Goal: Task Accomplishment & Management: Use online tool/utility

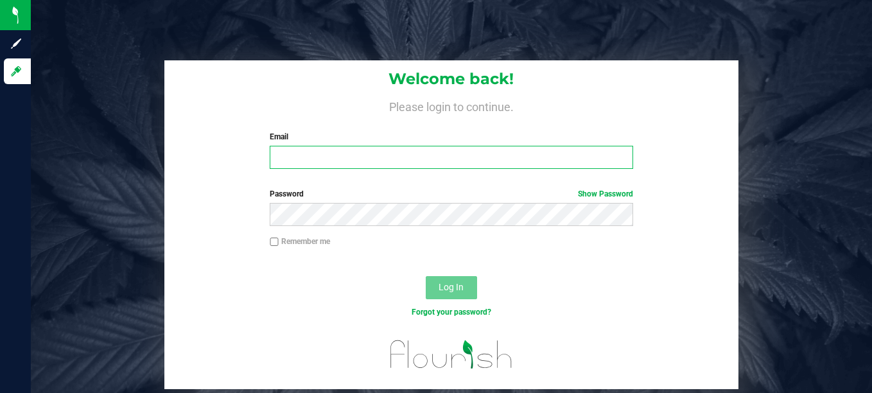
click at [365, 168] on input "Email" at bounding box center [451, 157] width 363 height 23
click at [330, 159] on input "Email" at bounding box center [451, 157] width 363 height 23
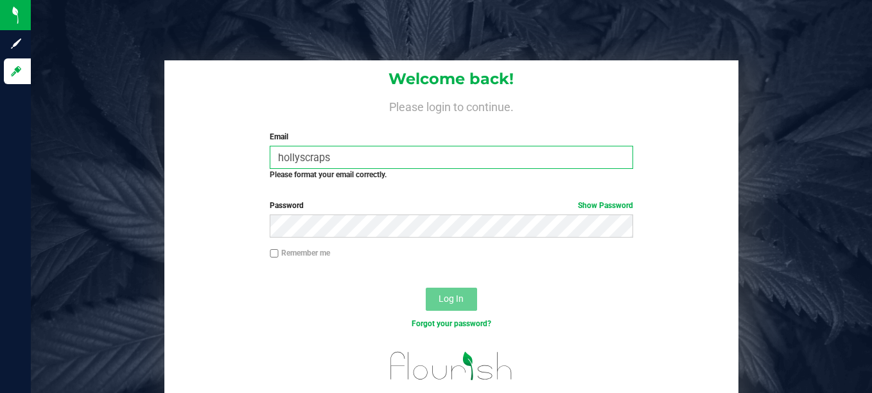
type input "hollyscraps43@gmail.com"
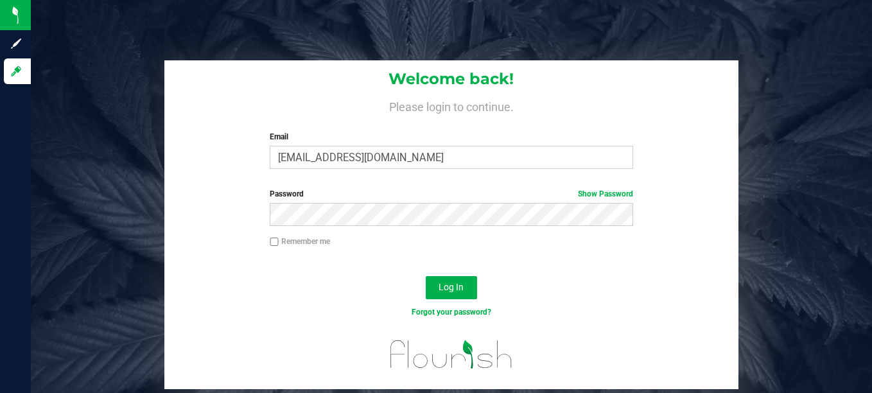
click at [275, 242] on input "Remember me" at bounding box center [274, 242] width 9 height 9
checkbox input "true"
click at [453, 293] on button "Log In" at bounding box center [451, 287] width 51 height 23
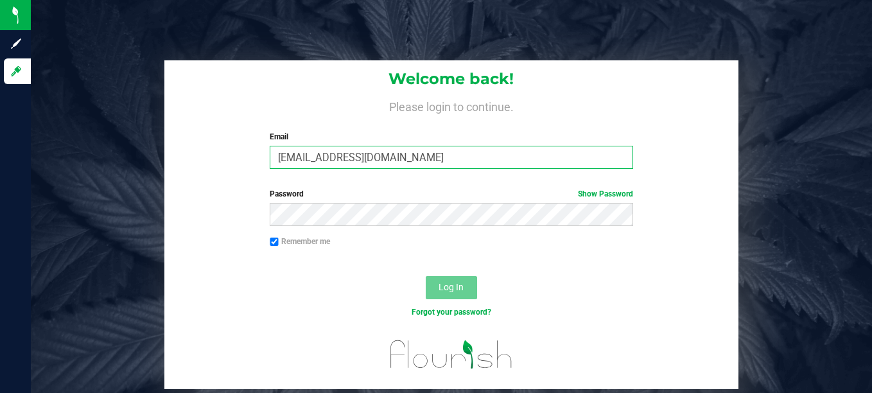
drag, startPoint x: 410, startPoint y: 157, endPoint x: 256, endPoint y: 158, distance: 154.1
click at [256, 158] on div "Welcome back! Please login to continue. Email hollyscraps43@gmail.com Required …" at bounding box center [450, 119] width 573 height 119
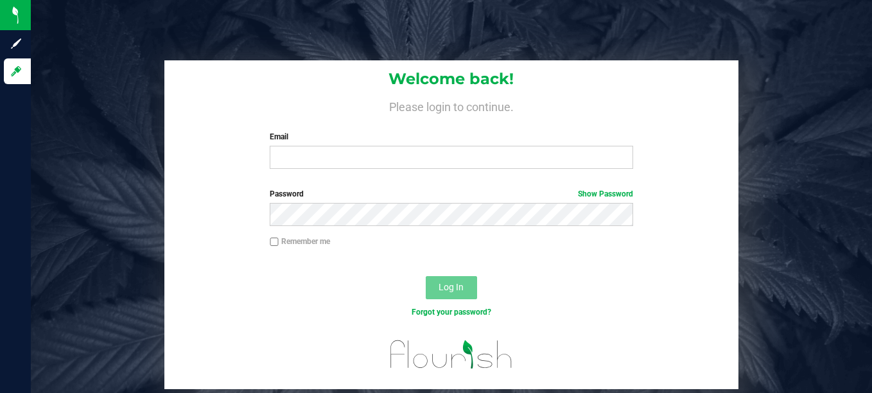
click at [377, 338] on div at bounding box center [450, 360] width 573 height 58
